Goal: Check status: Check status

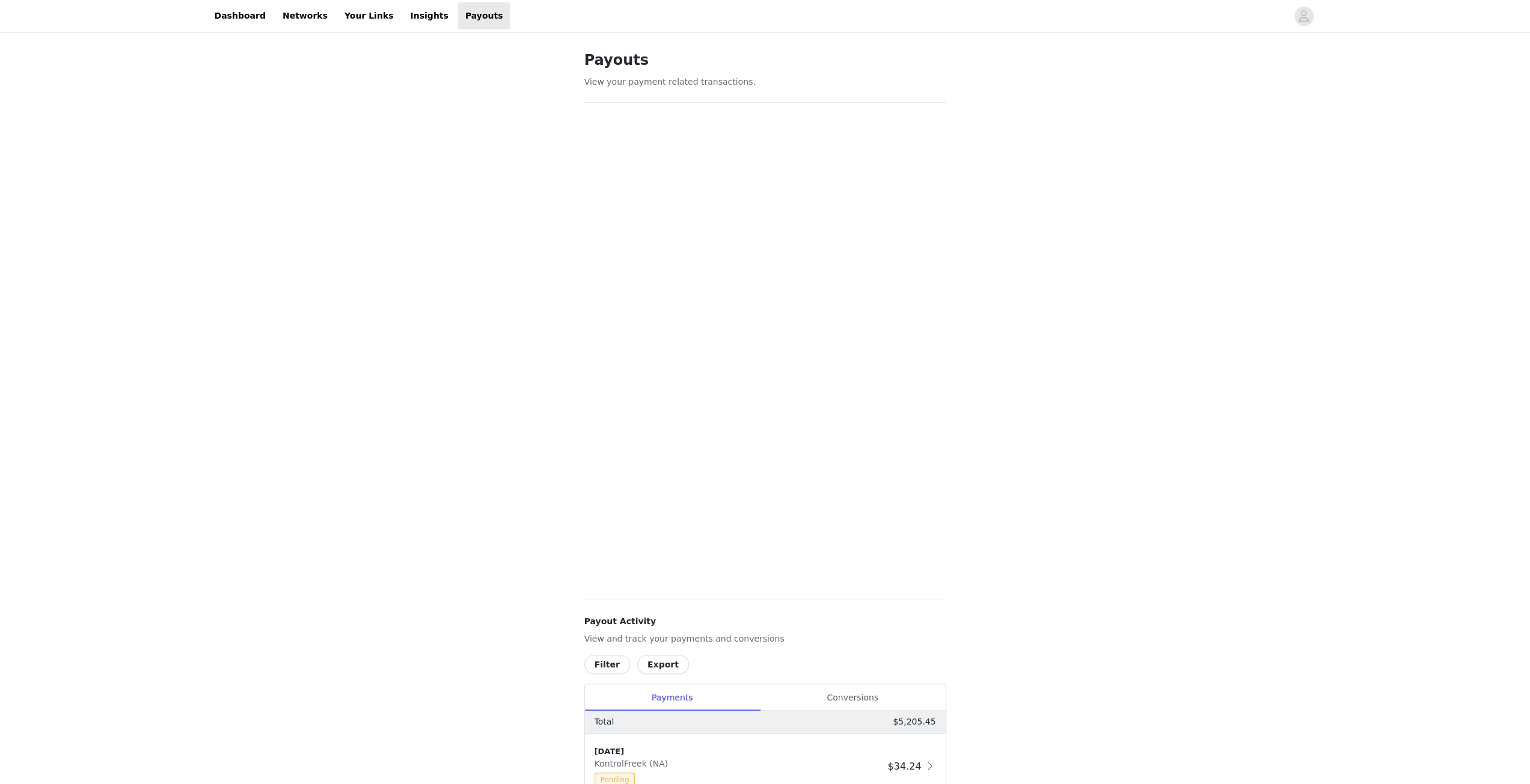
scroll to position [541, 0]
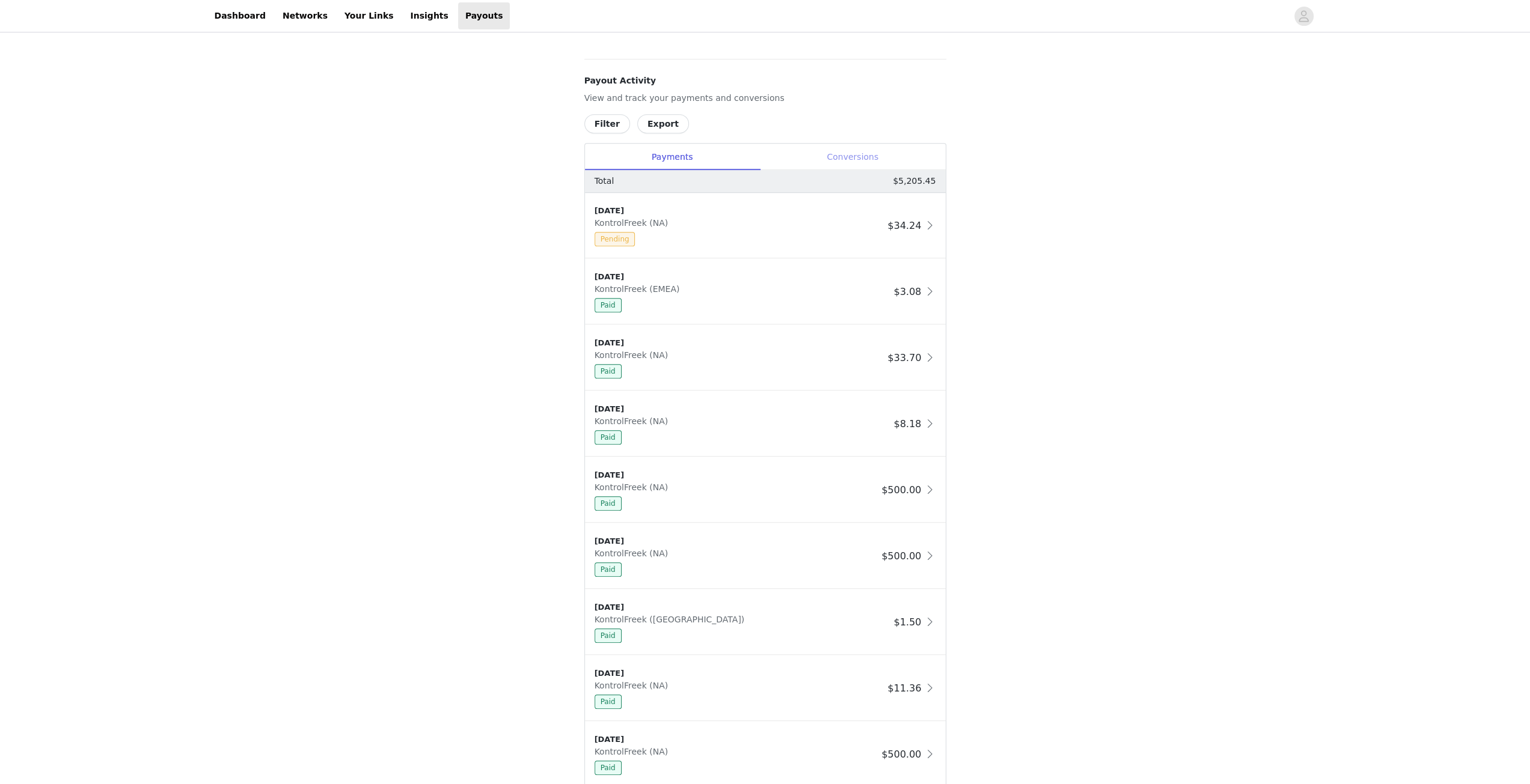
click at [840, 164] on div "Conversions" at bounding box center [852, 157] width 186 height 27
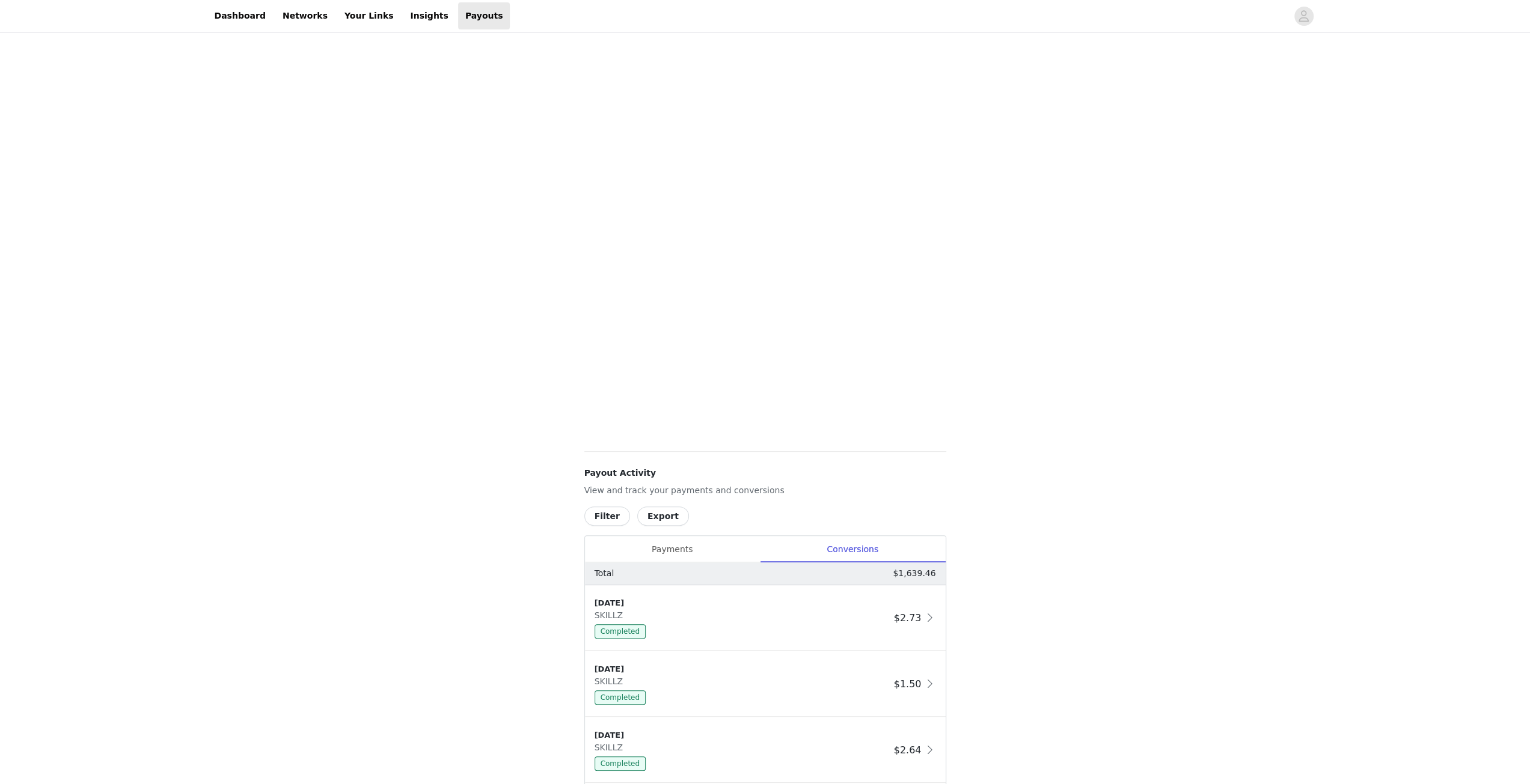
scroll to position [689, 0]
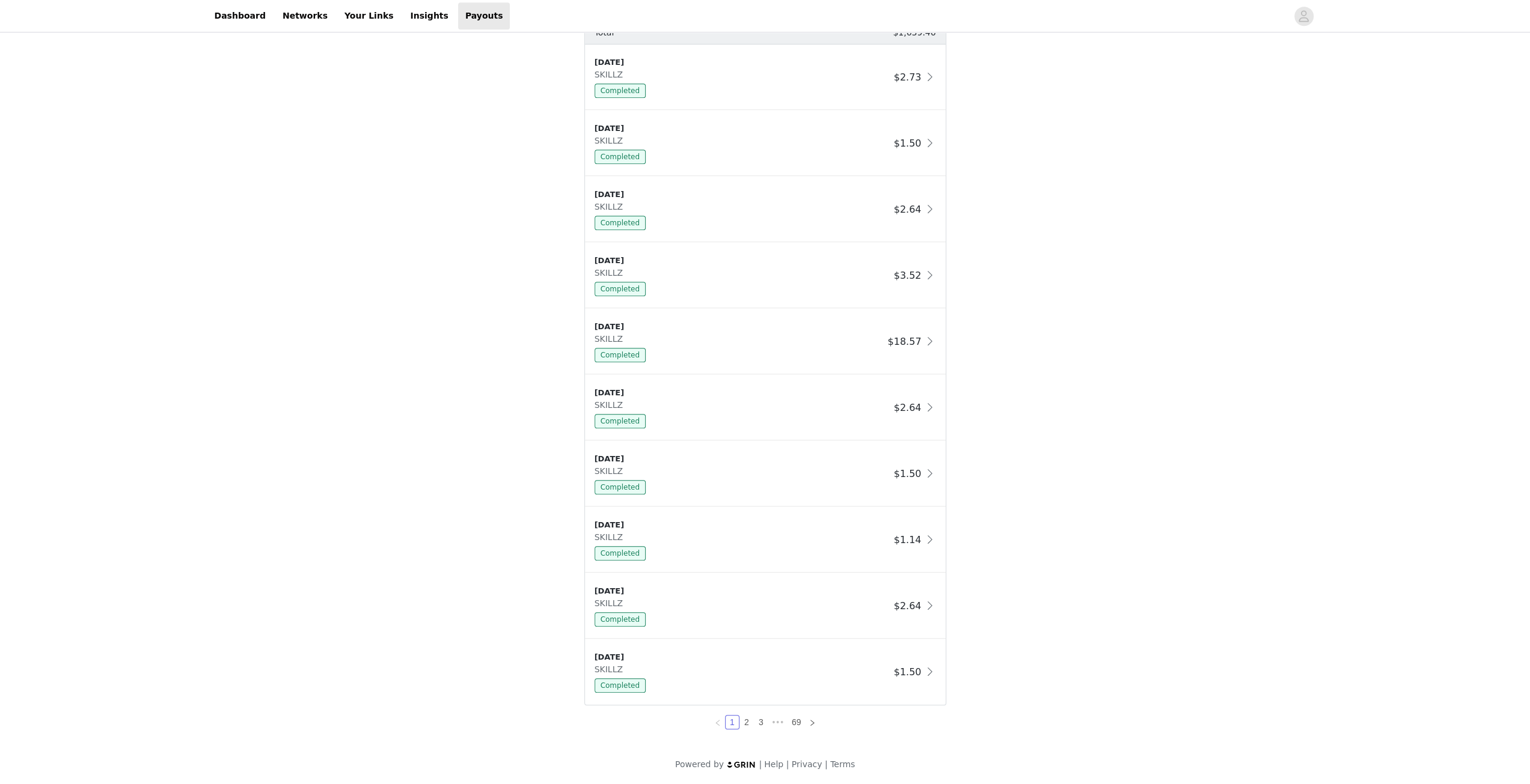
click at [751, 711] on div "1 2 3 ••• 69" at bounding box center [765, 718] width 362 height 24
click at [748, 717] on link "2" at bounding box center [746, 722] width 13 height 13
click at [753, 718] on link "2" at bounding box center [746, 722] width 13 height 13
click at [757, 720] on link "3" at bounding box center [761, 722] width 13 height 13
click at [767, 718] on link "4" at bounding box center [768, 722] width 13 height 13
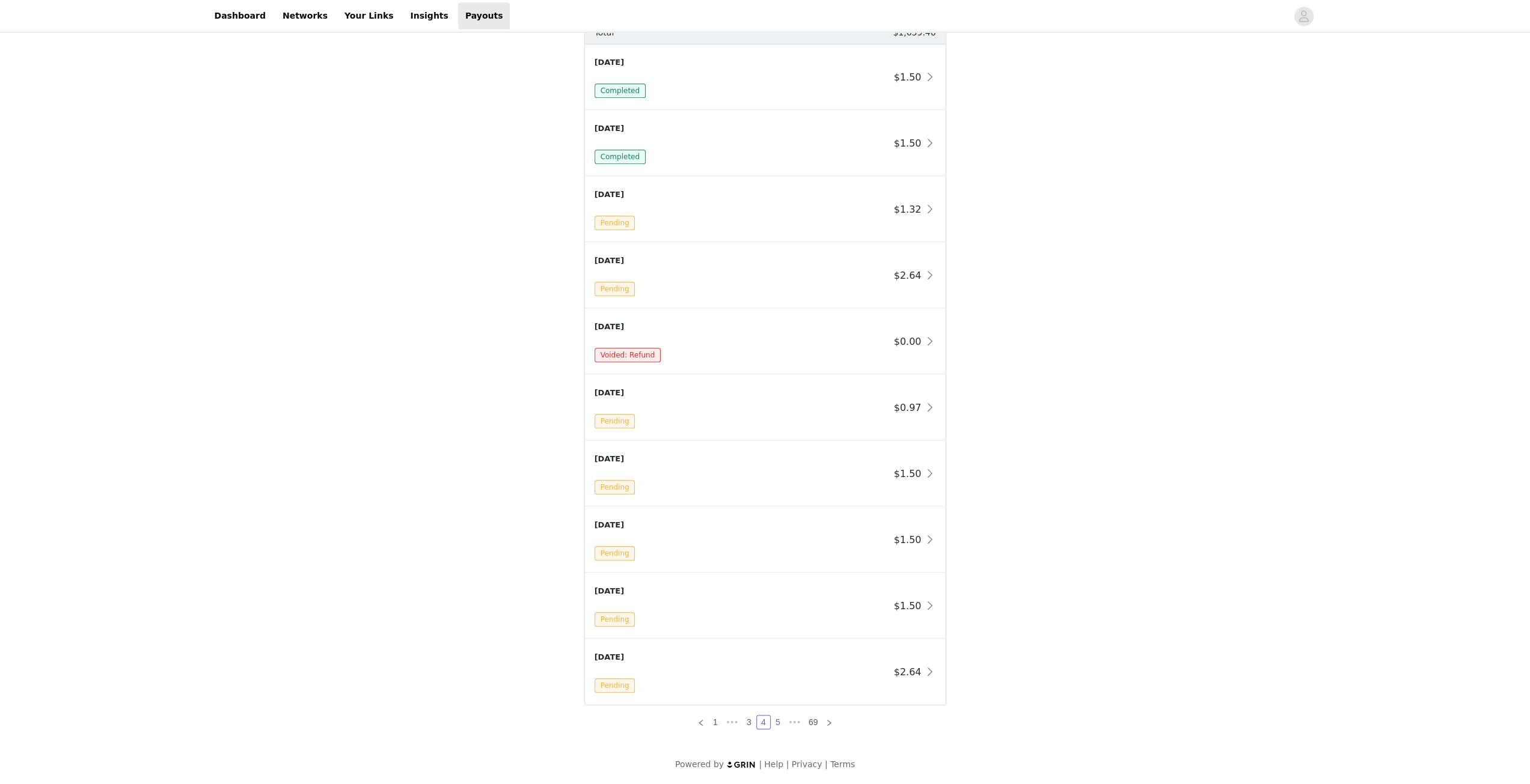
click at [778, 720] on link "5" at bounding box center [777, 722] width 13 height 13
click at [779, 720] on link "6" at bounding box center [777, 722] width 13 height 13
click at [755, 722] on link "5" at bounding box center [749, 722] width 13 height 13
click at [717, 723] on link "1" at bounding box center [715, 722] width 13 height 13
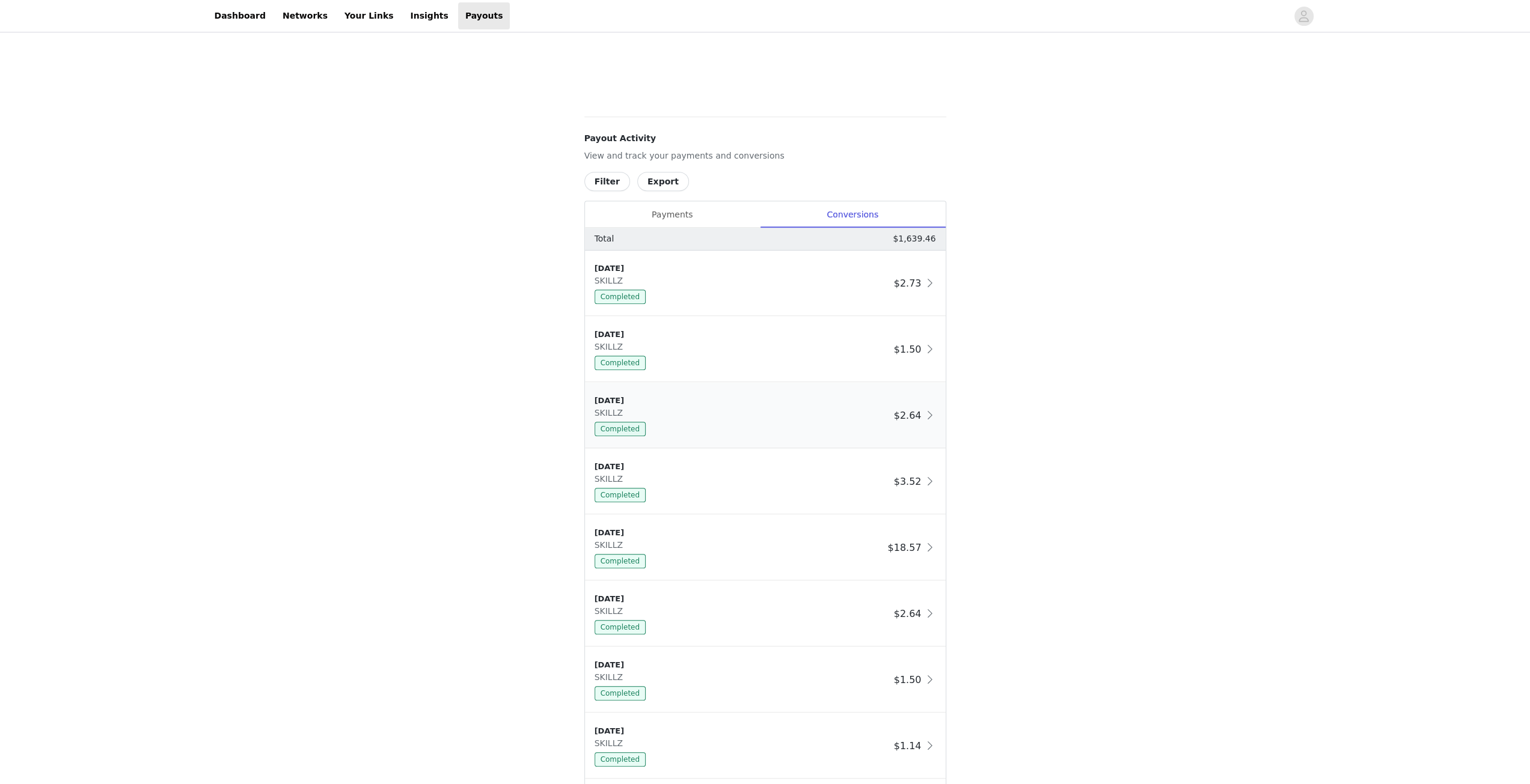
scroll to position [541, 0]
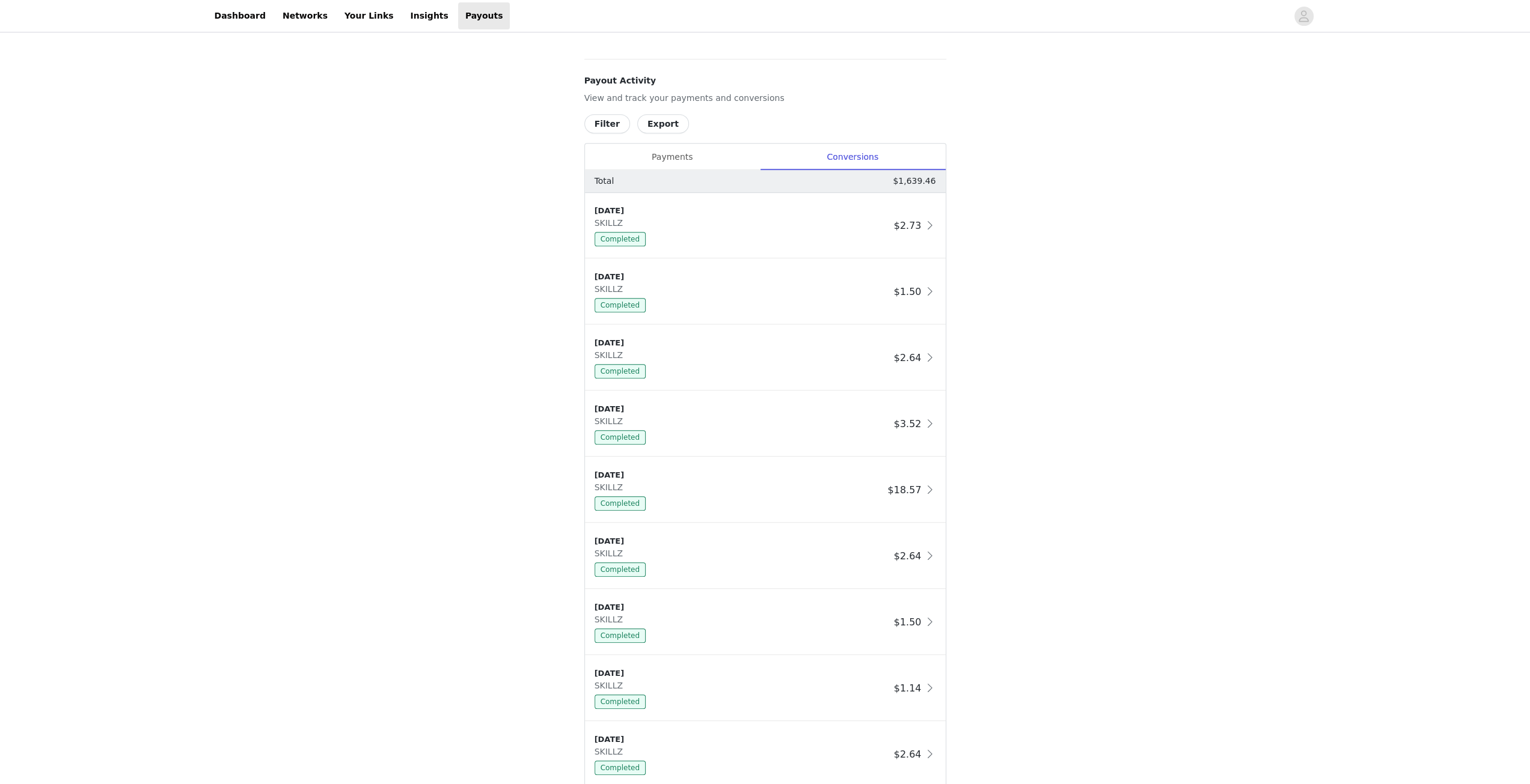
click at [327, 367] on div "Payouts View your payment related transactions. Payout Activity View and track …" at bounding box center [765, 213] width 1530 height 1440
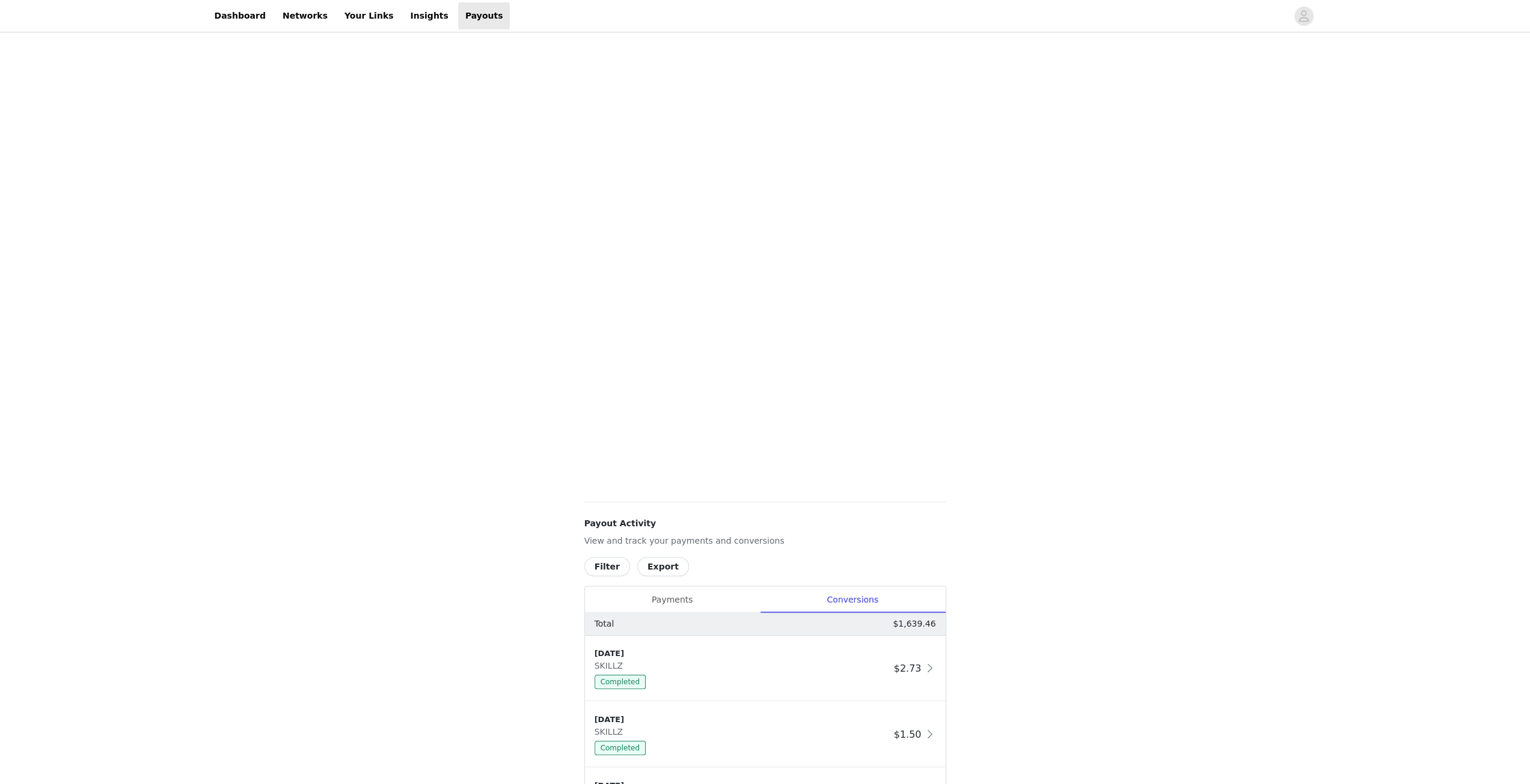
scroll to position [0, 0]
